Goal: Communication & Community: Answer question/provide support

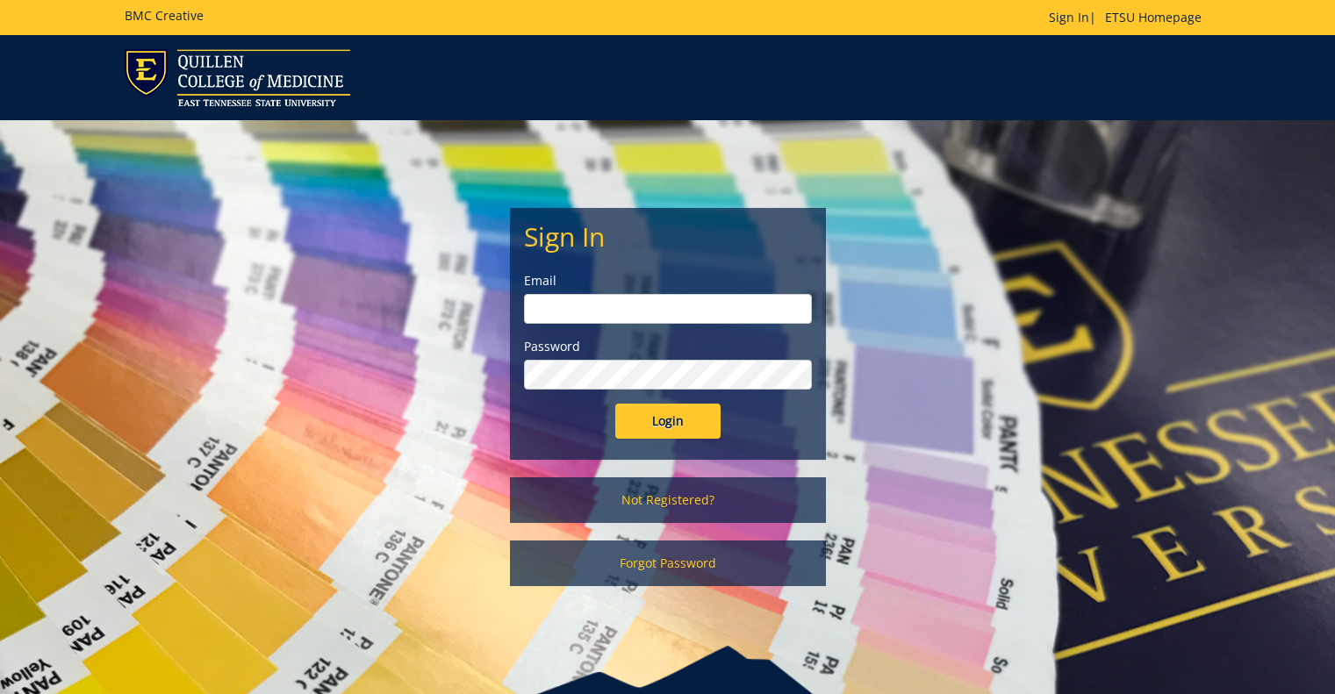
type input "[EMAIL_ADDRESS][DOMAIN_NAME]"
drag, startPoint x: 0, startPoint y: 0, endPoint x: 671, endPoint y: 417, distance: 789.8
click at [671, 417] on input "Login" at bounding box center [667, 421] width 105 height 35
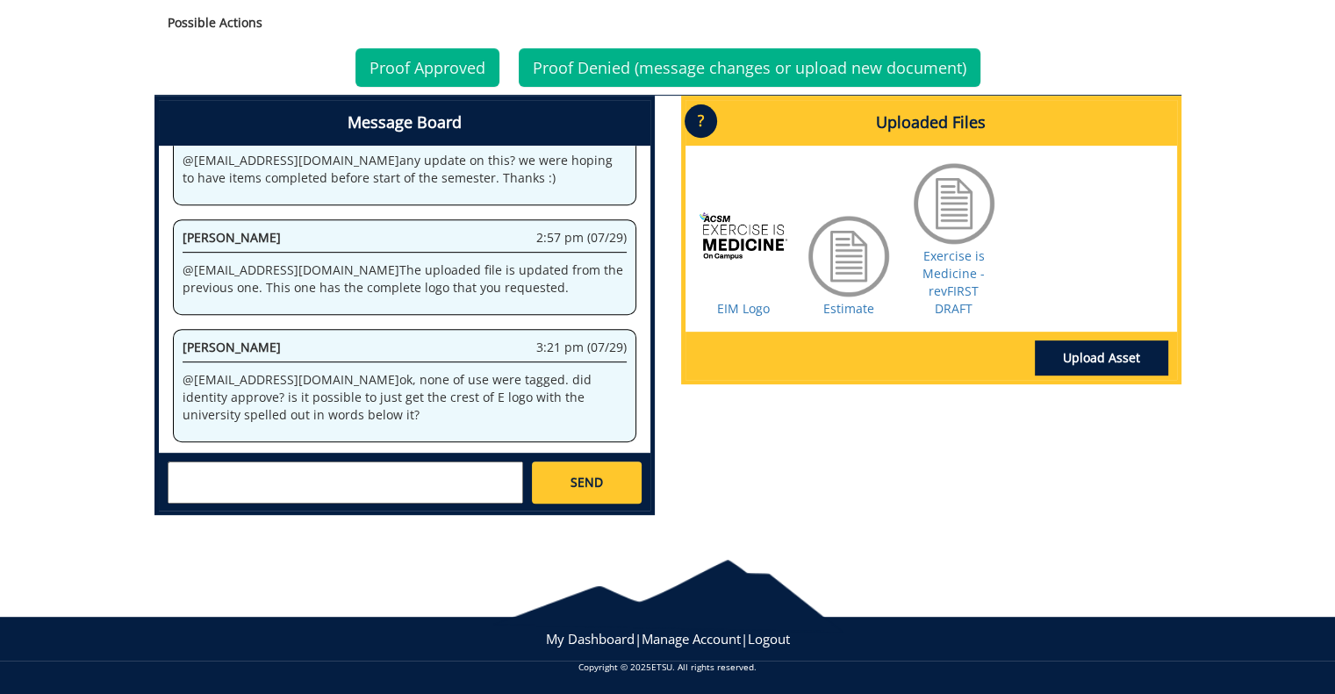
scroll to position [713, 0]
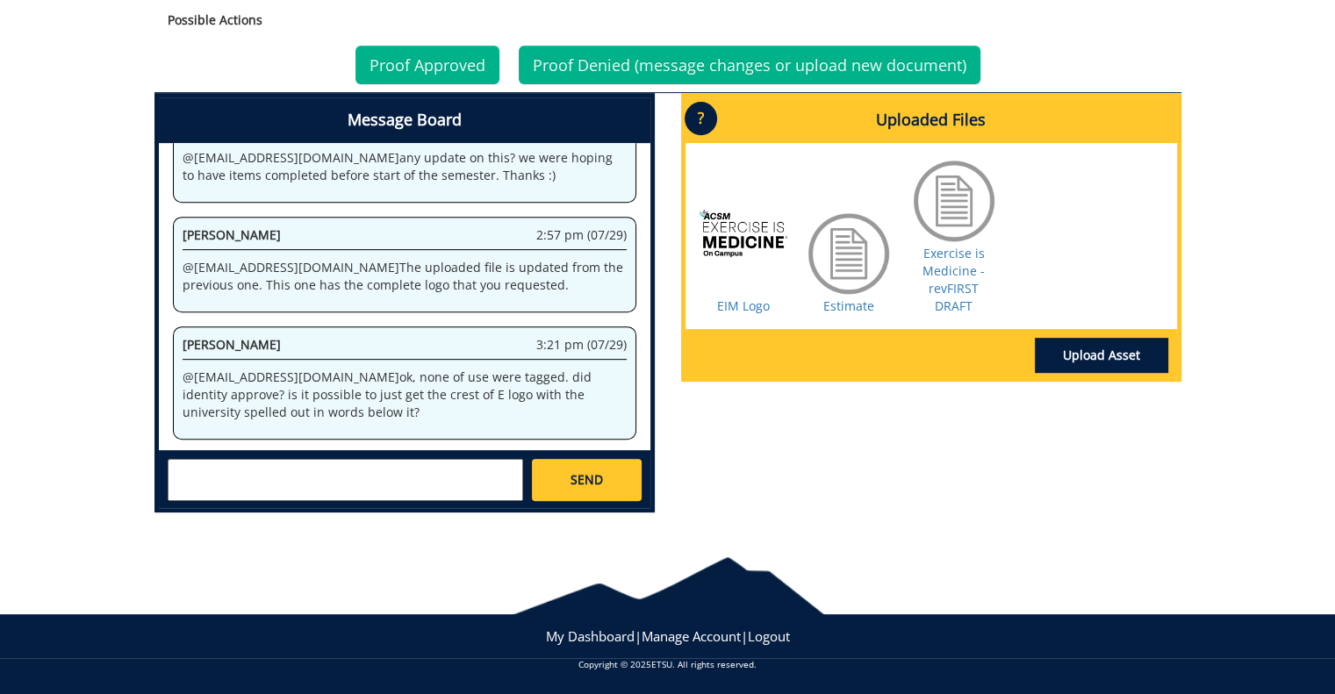
click at [399, 487] on textarea at bounding box center [346, 480] width 356 height 42
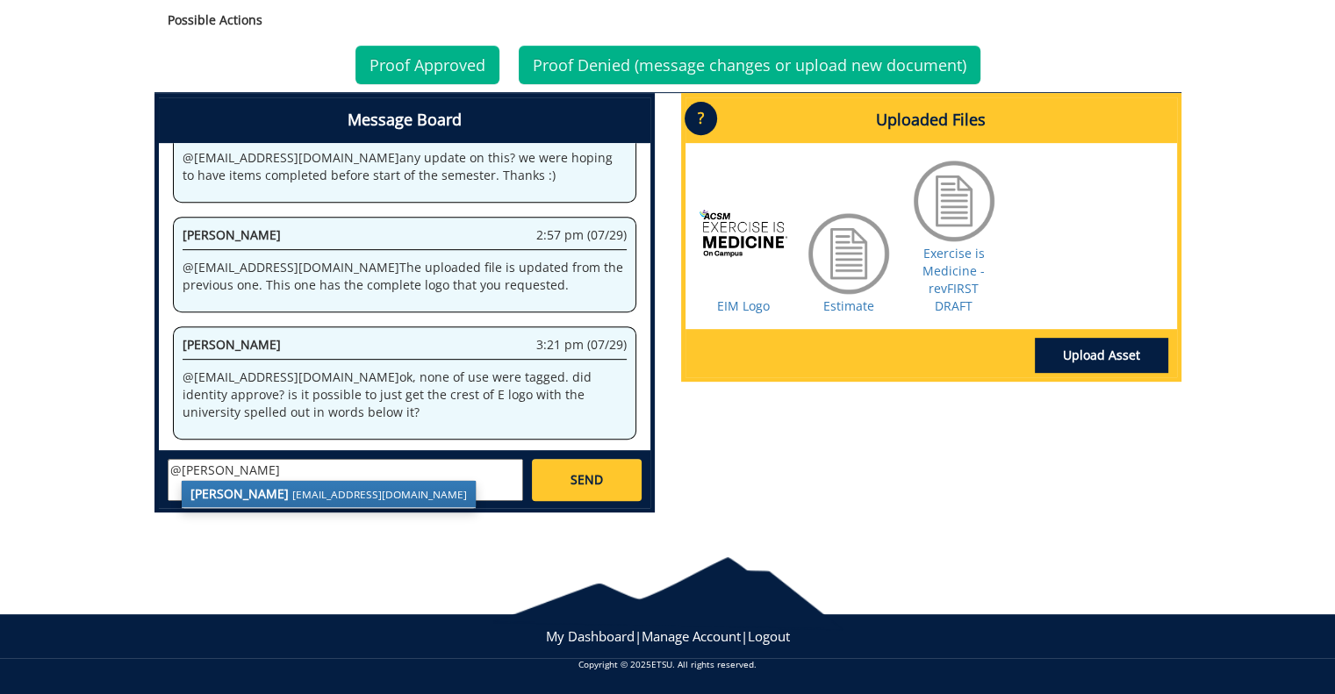
click at [295, 493] on small "[EMAIL_ADDRESS][DOMAIN_NAME]" at bounding box center [379, 494] width 175 height 14
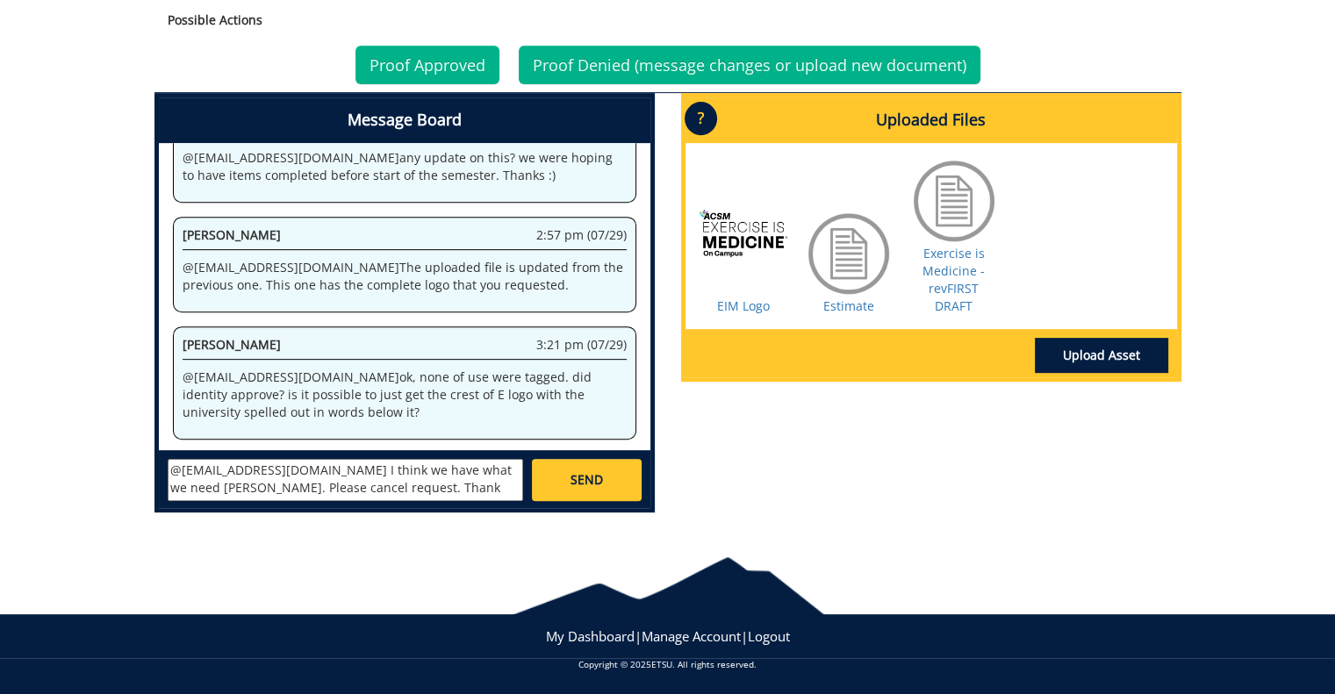
type textarea "@[EMAIL_ADDRESS][DOMAIN_NAME] I think we have what we need [PERSON_NAME]. Pleas…"
click at [608, 484] on link "SEND" at bounding box center [586, 480] width 109 height 42
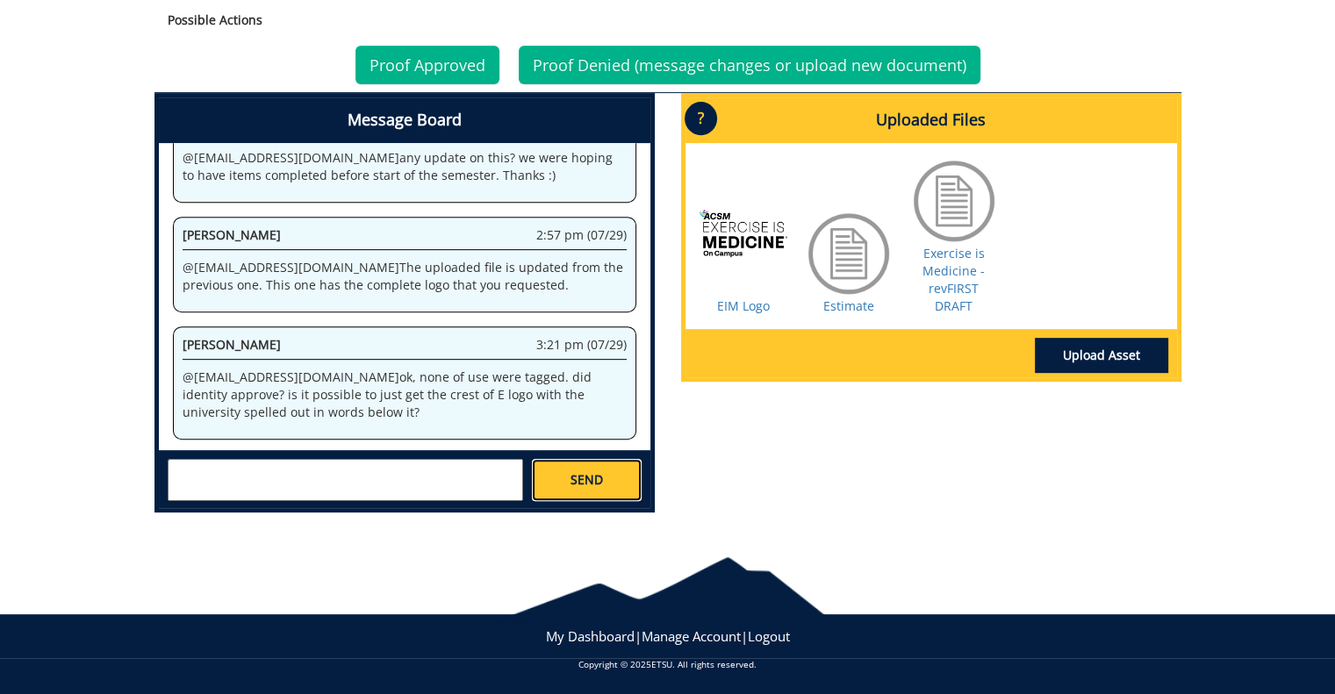
scroll to position [2517, 0]
